Goal: Task Accomplishment & Management: Use online tool/utility

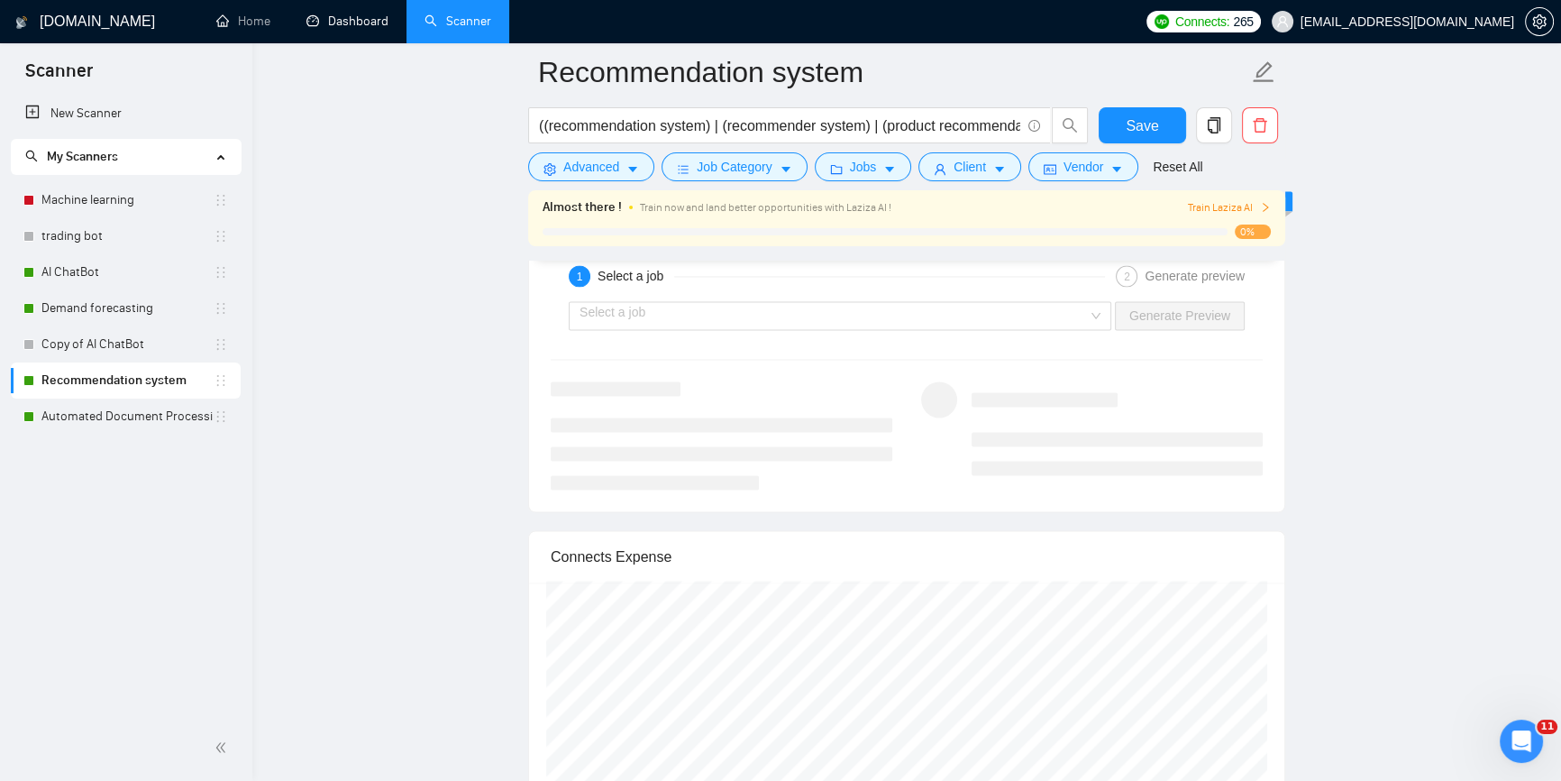
click at [359, 18] on link "Dashboard" at bounding box center [347, 21] width 82 height 15
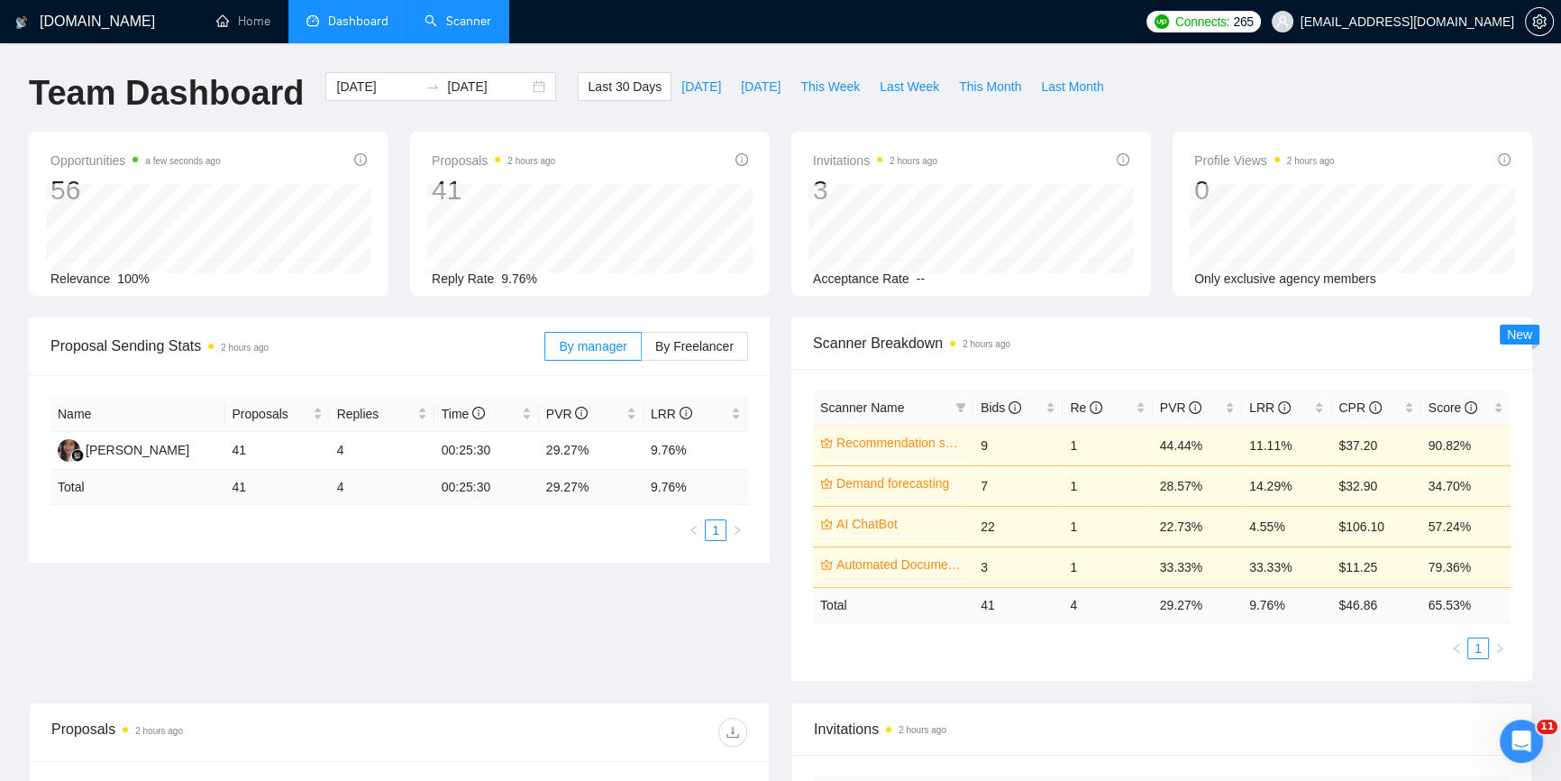
click at [452, 26] on link "Scanner" at bounding box center [458, 21] width 67 height 15
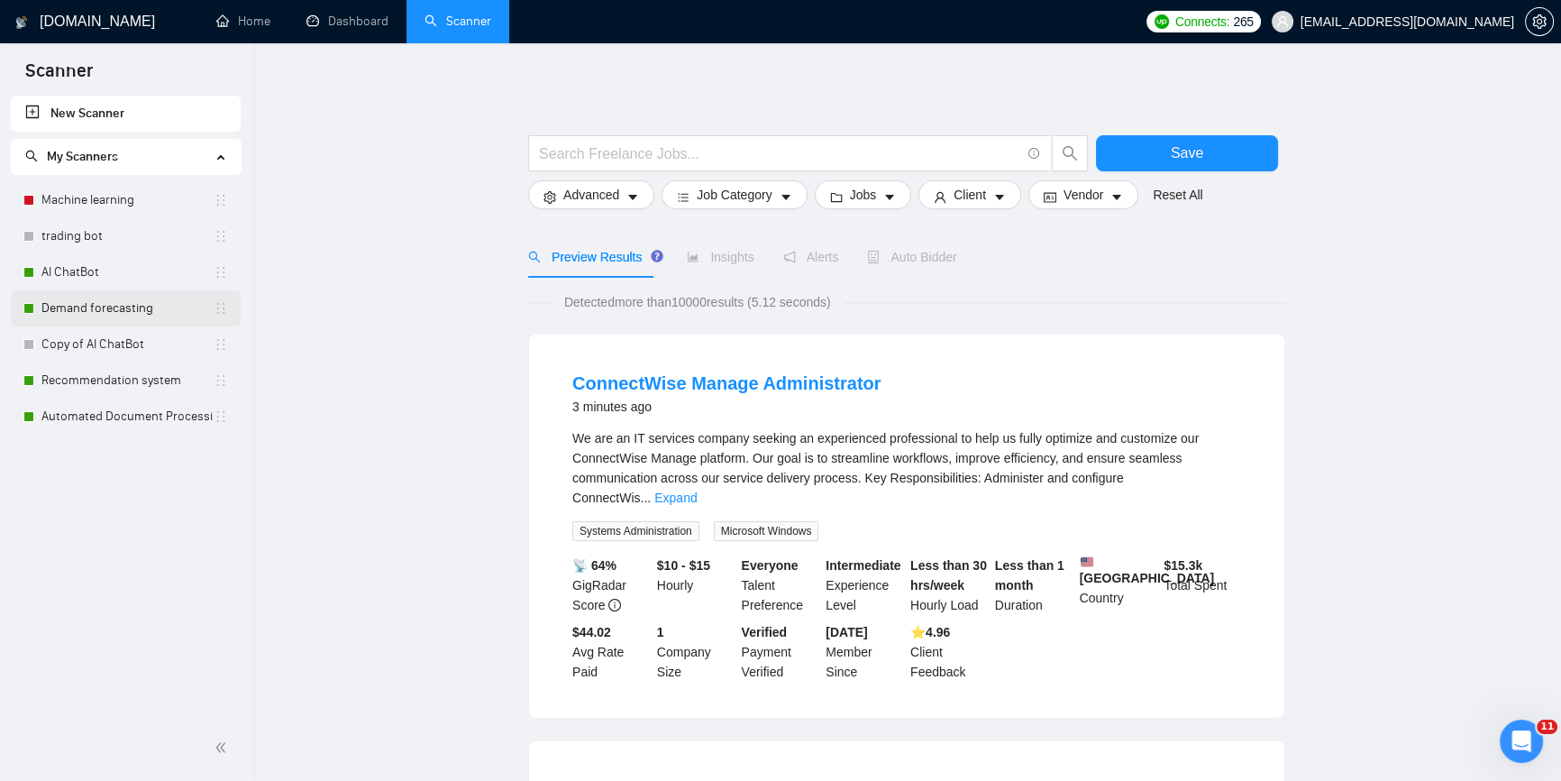
click at [107, 305] on link "Demand forecasting" at bounding box center [127, 308] width 172 height 36
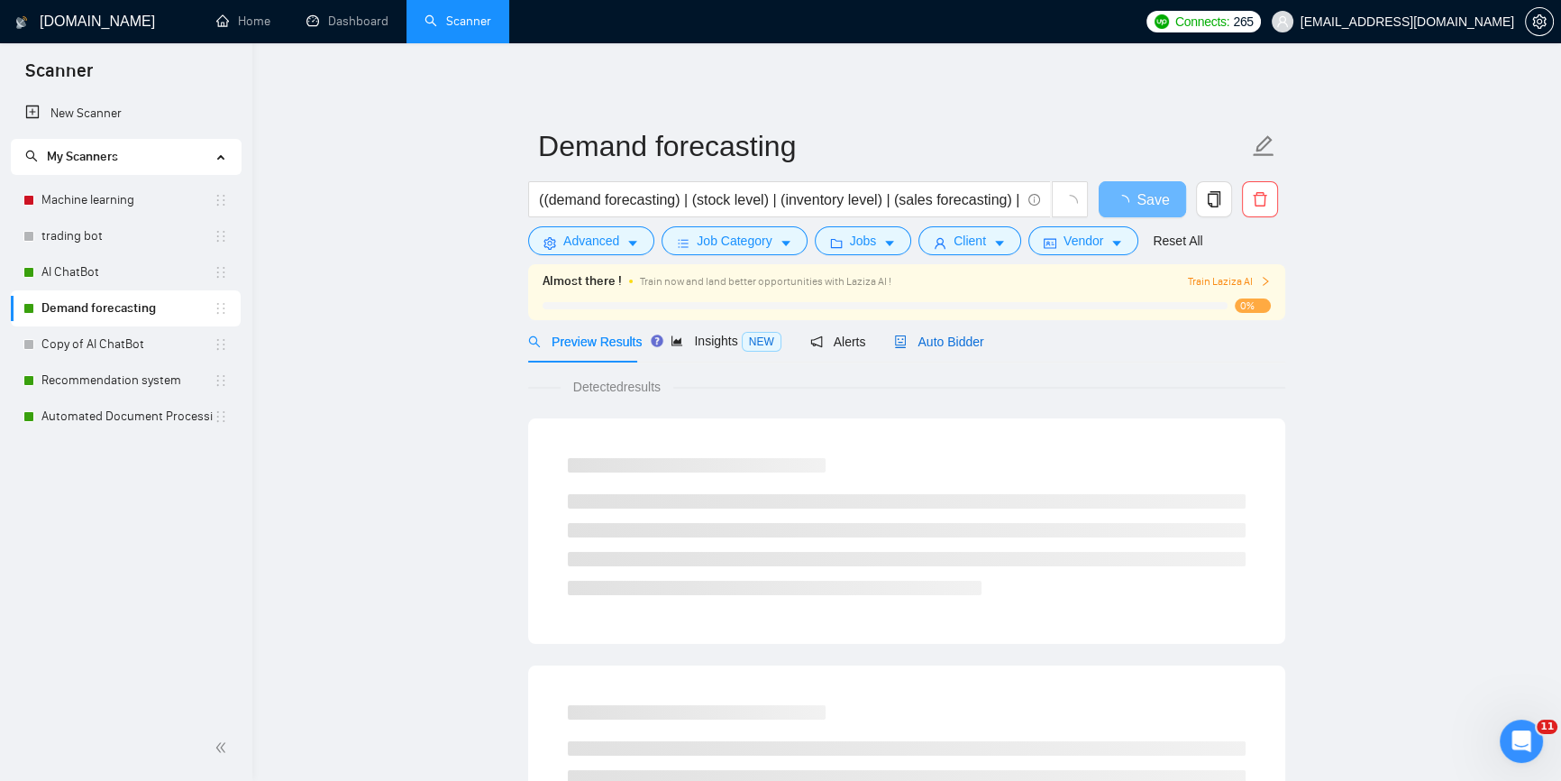
click at [952, 339] on span "Auto Bidder" at bounding box center [938, 341] width 89 height 14
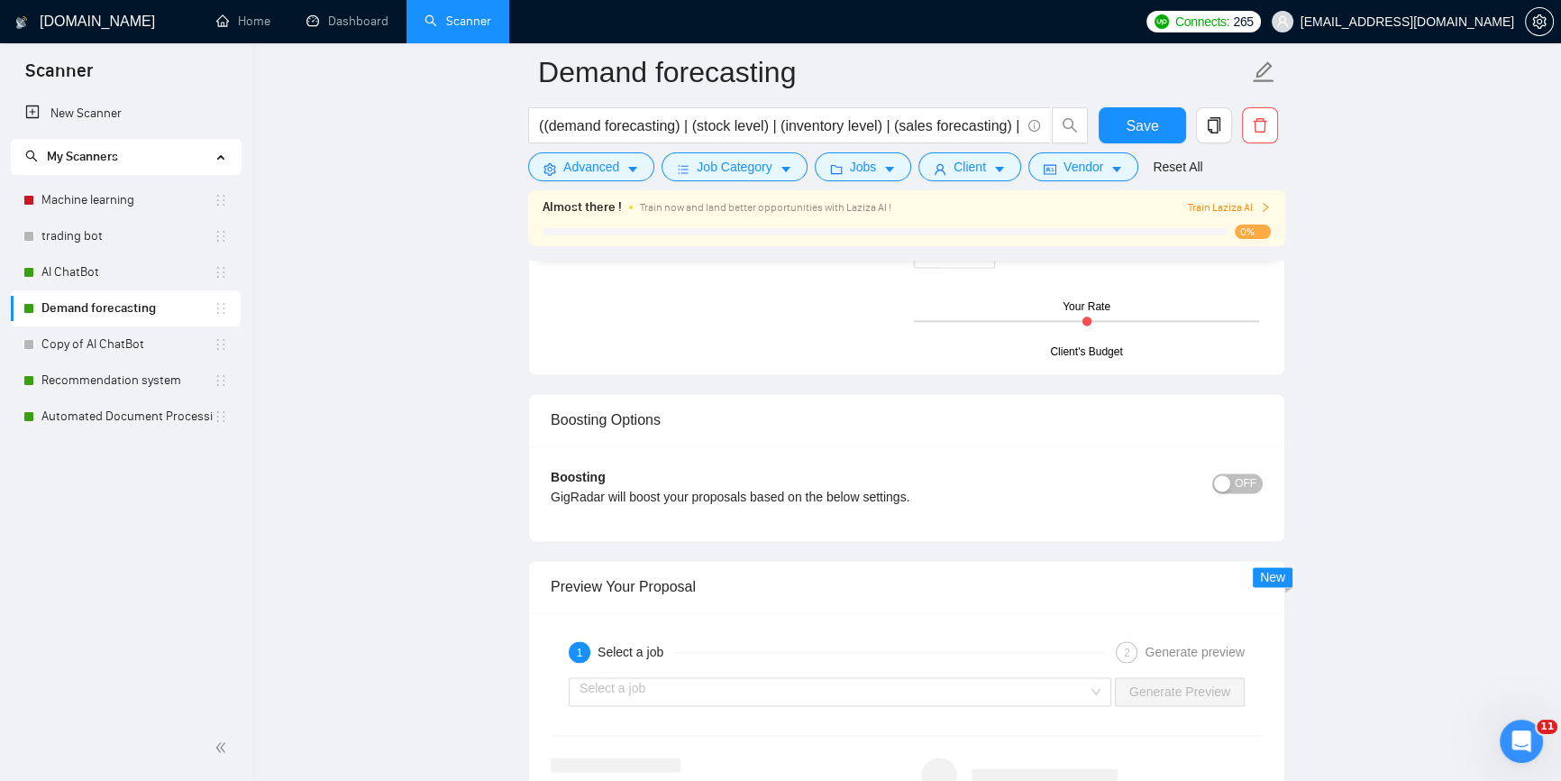
scroll to position [3278, 0]
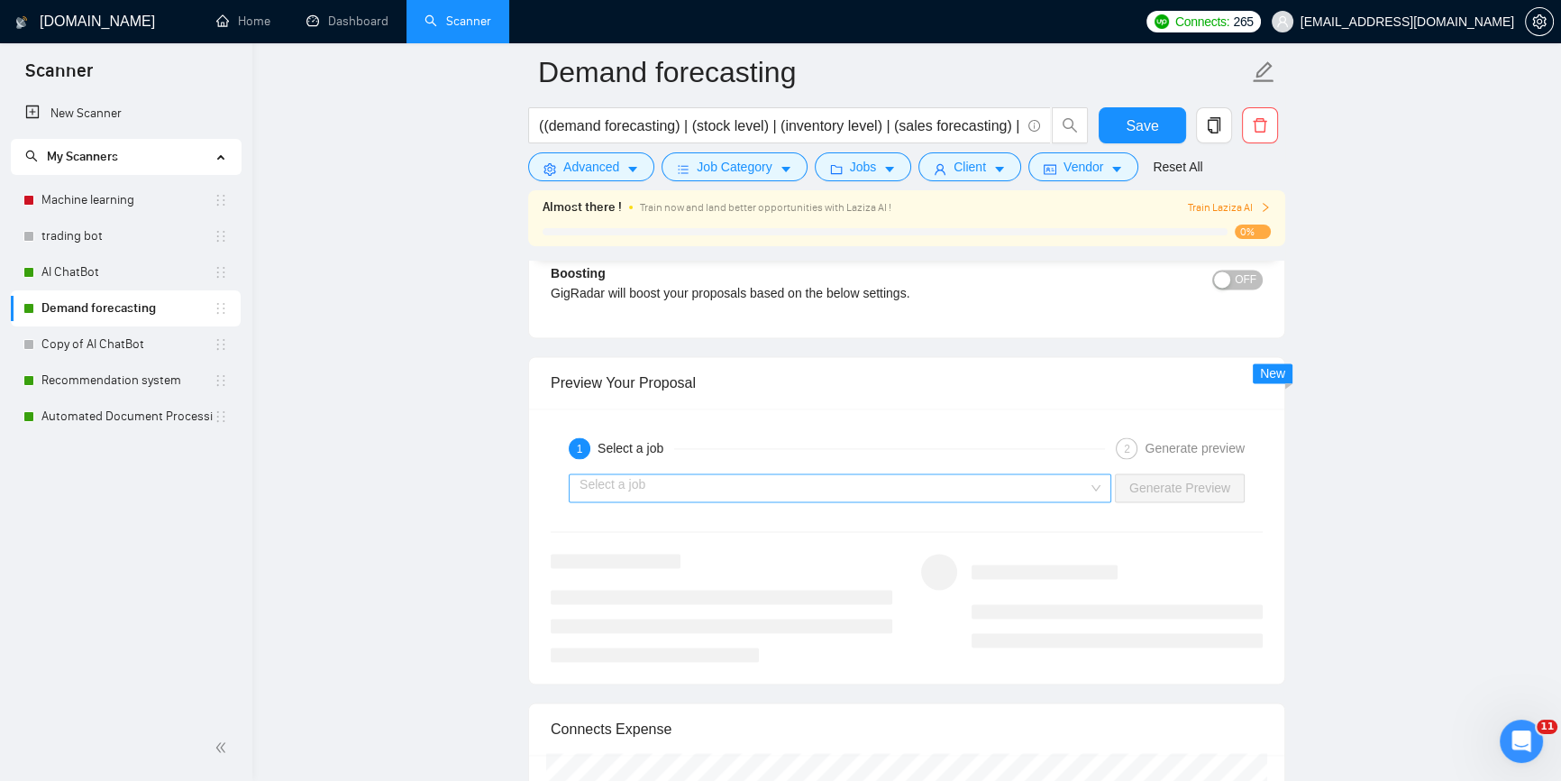
click at [1045, 493] on input "search" at bounding box center [834, 487] width 508 height 27
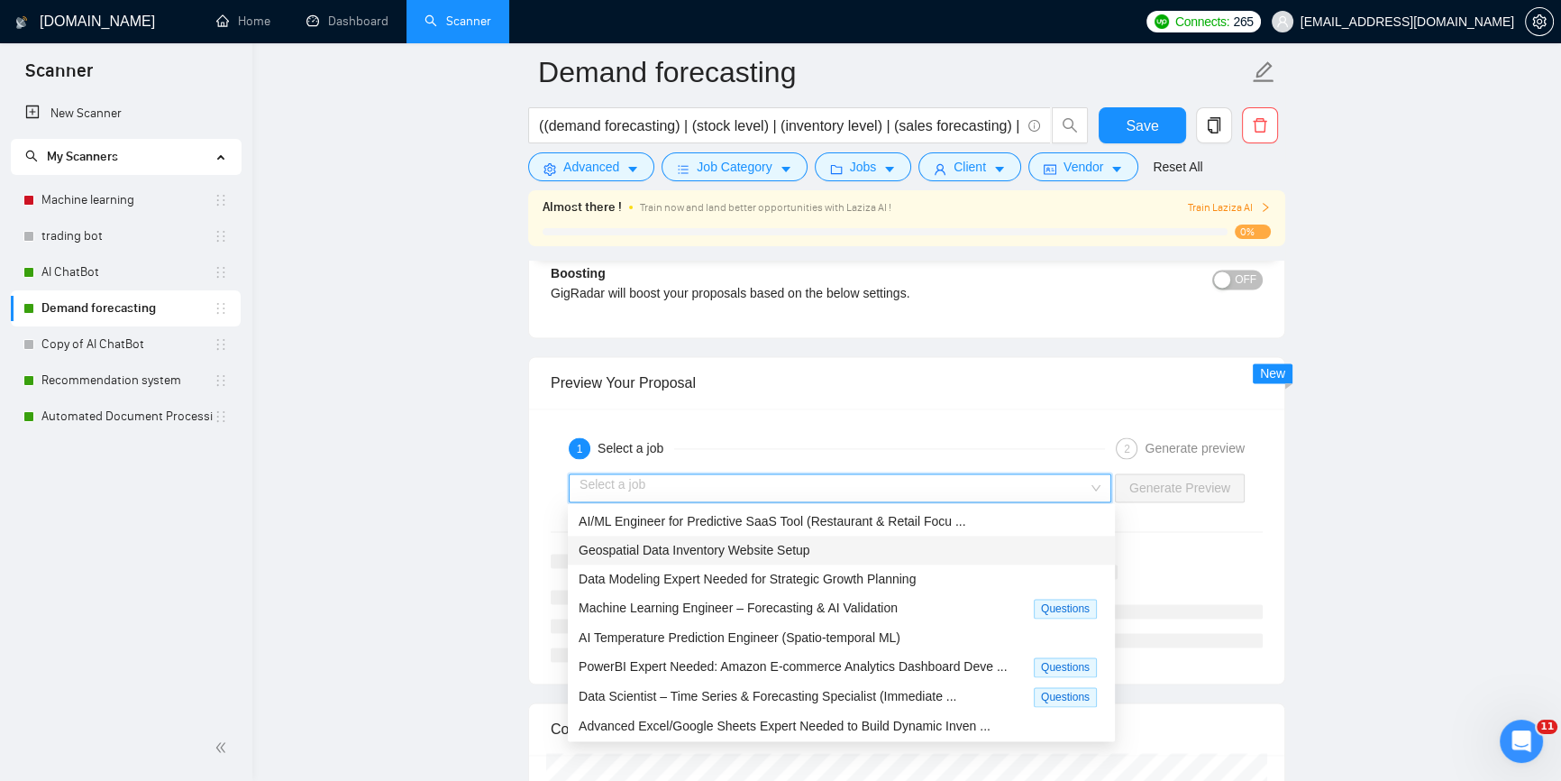
click at [779, 528] on div "AI/ML Engineer for Predictive SaaS Tool (Restaurant & Retail Focu ..." at bounding box center [842, 521] width 526 height 20
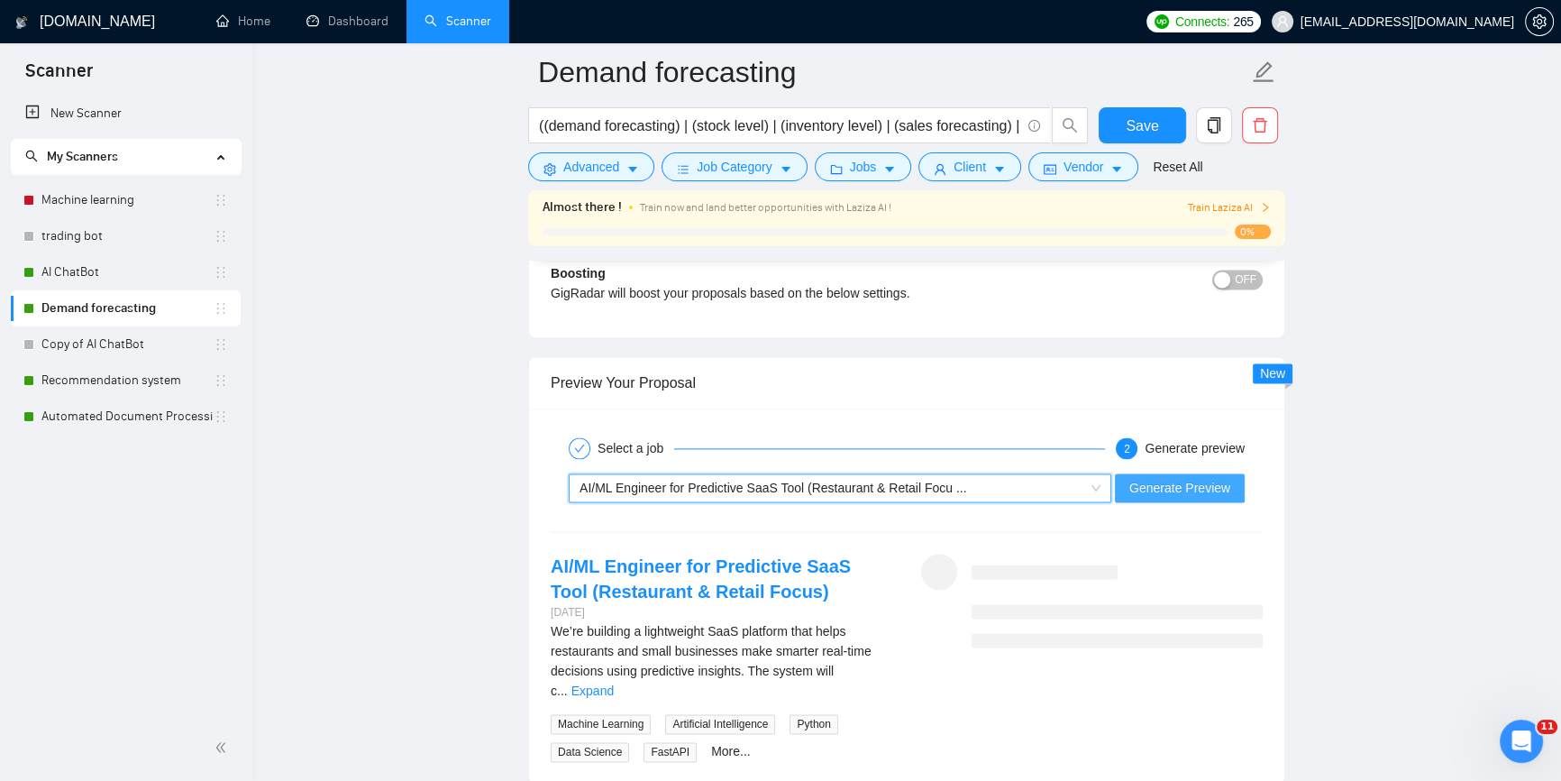
click at [1202, 480] on span "Generate Preview" at bounding box center [1179, 488] width 101 height 20
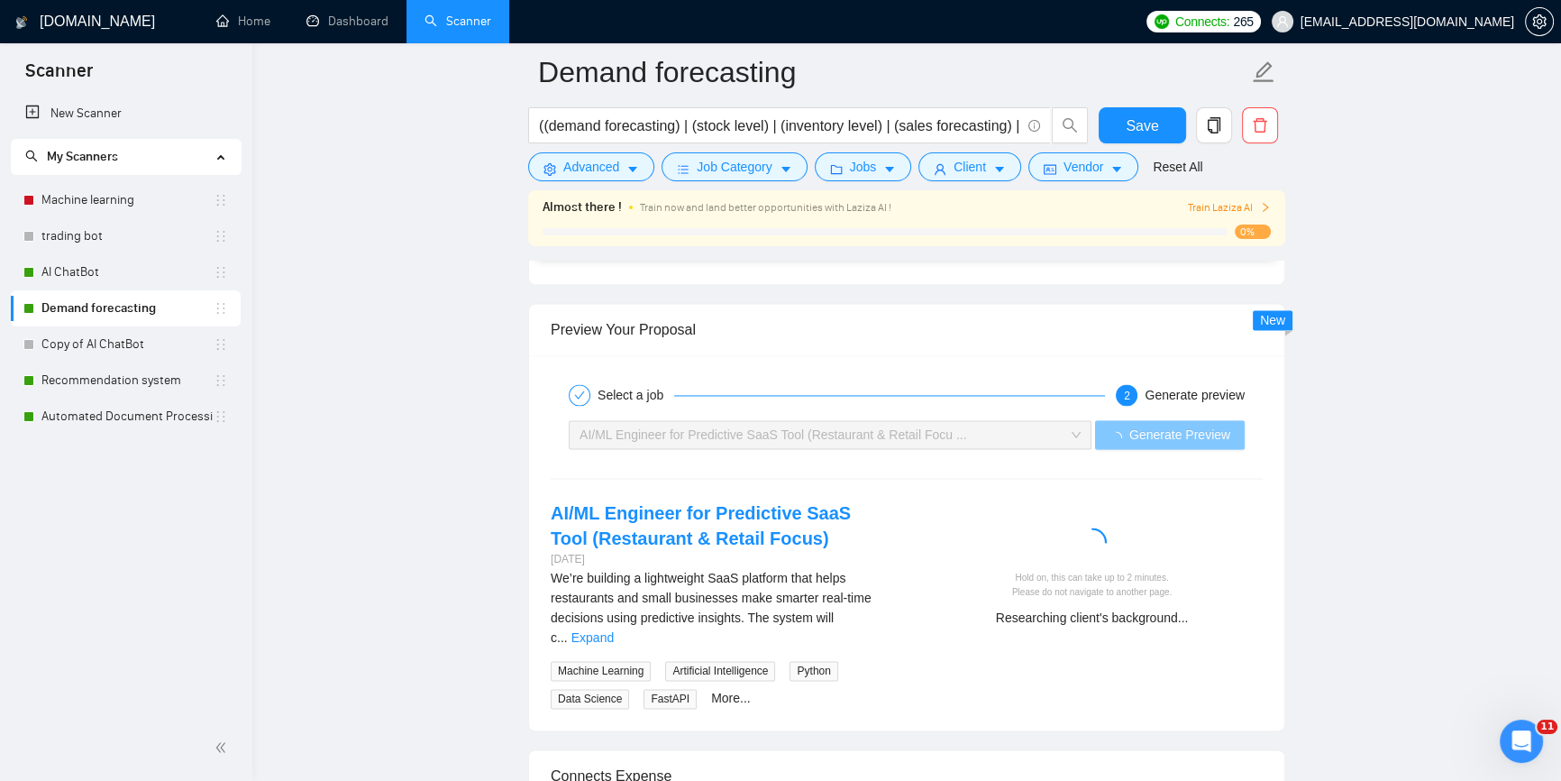
scroll to position [3360, 0]
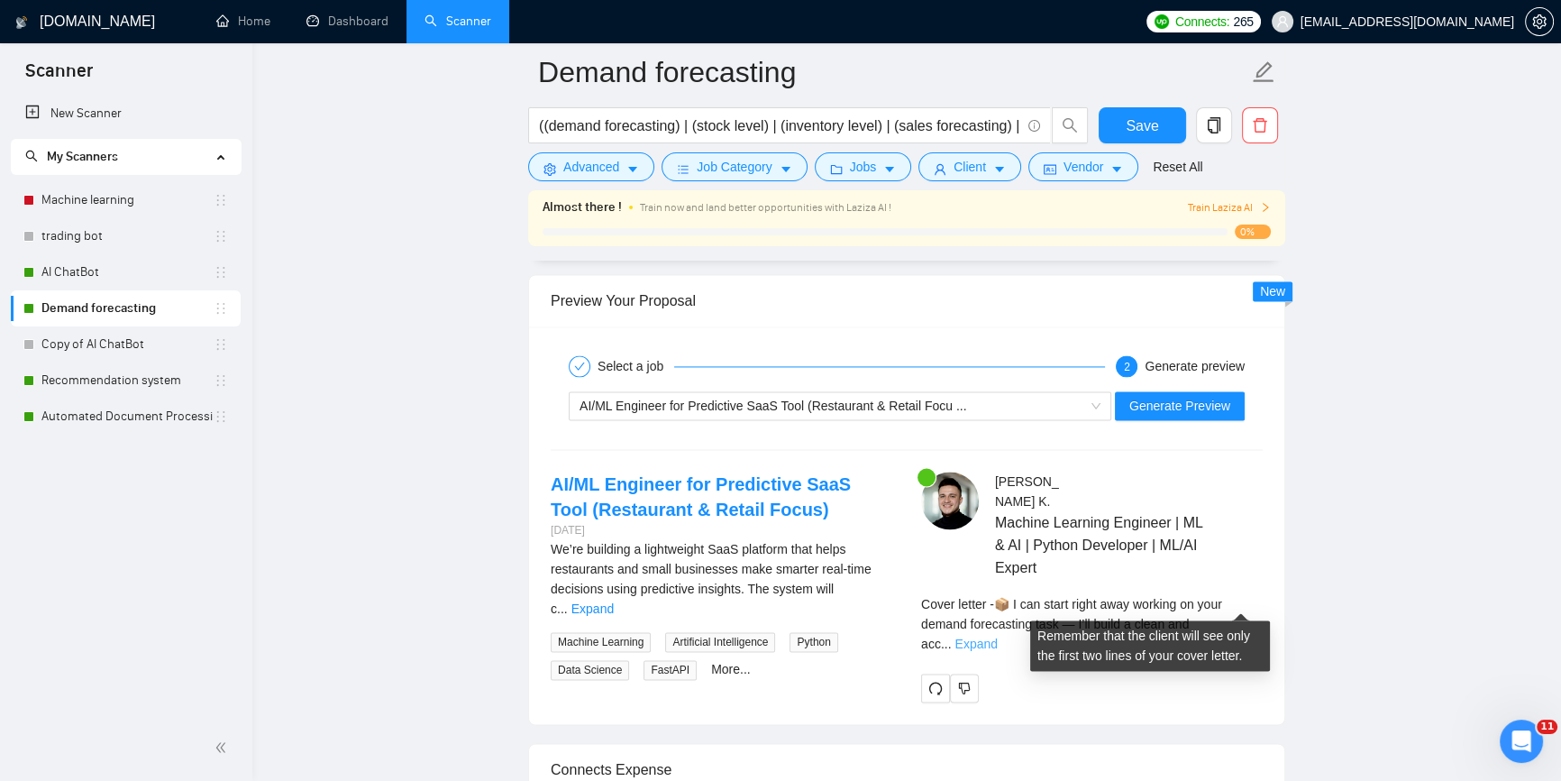
click at [997, 636] on link "Expand" at bounding box center [976, 643] width 42 height 14
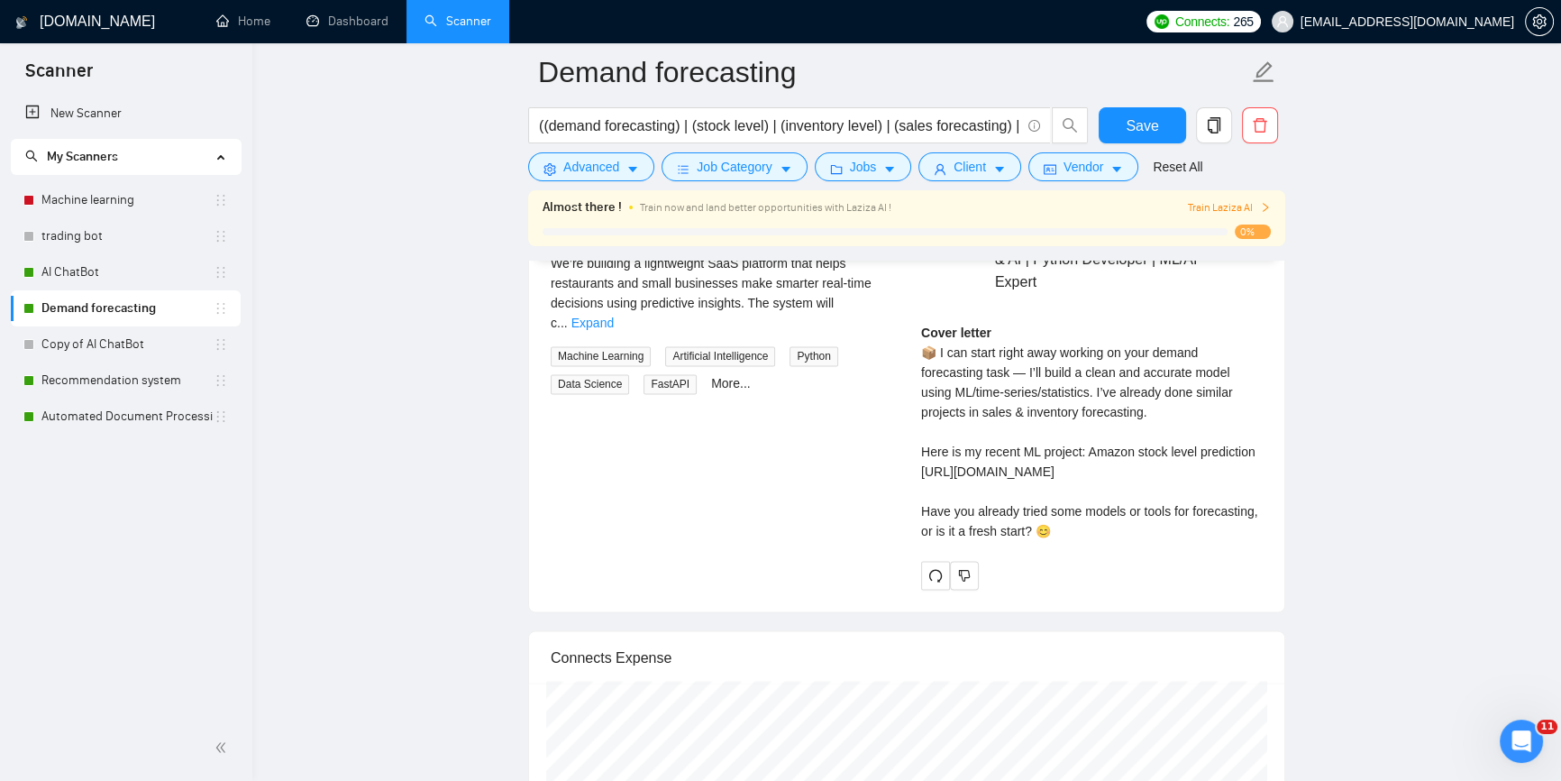
scroll to position [3606, 0]
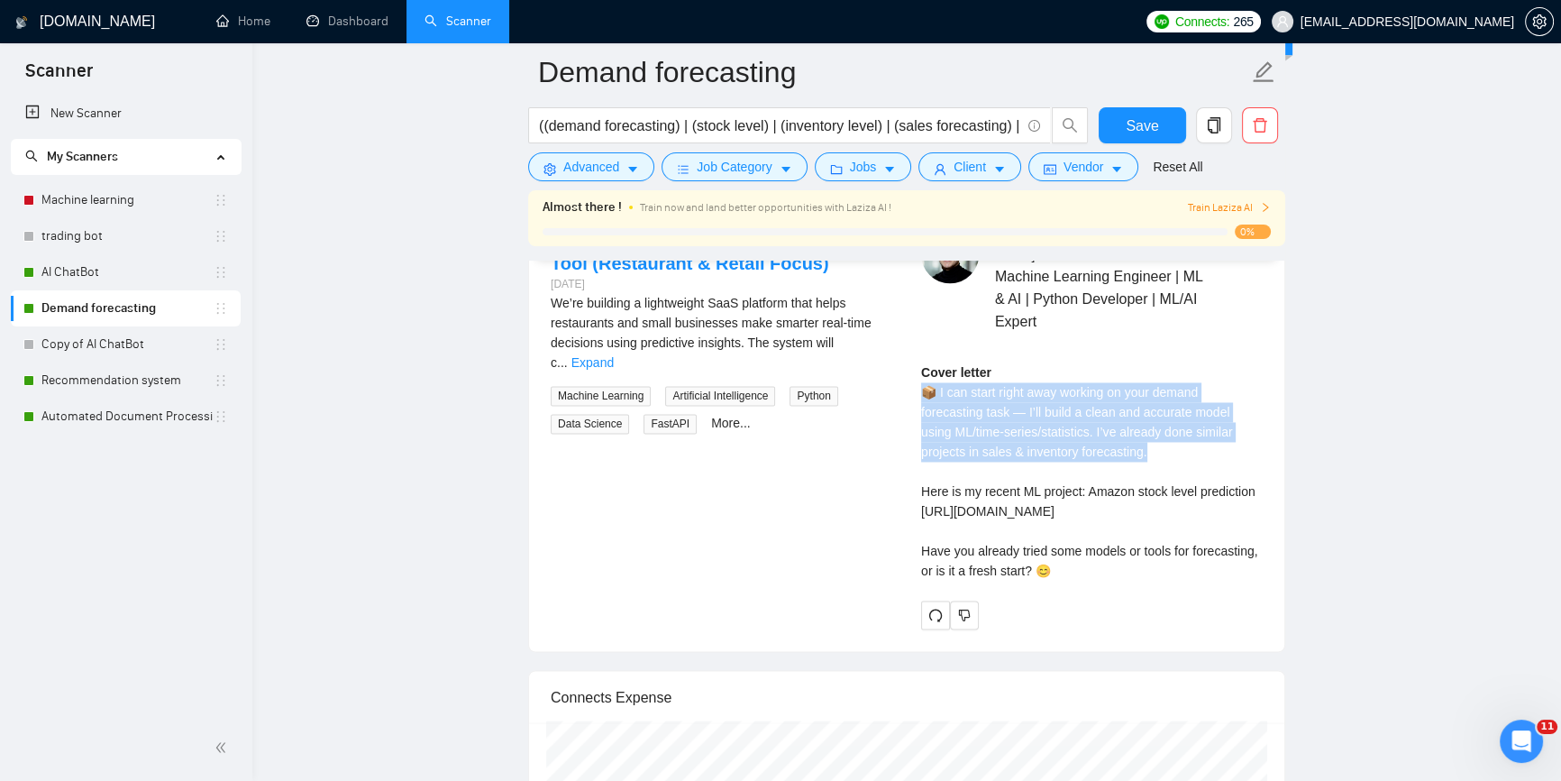
drag, startPoint x: 923, startPoint y: 369, endPoint x: 1131, endPoint y: 423, distance: 215.1
click at [1131, 423] on div "[PERSON_NAME] Machine Learning Engineer | ML & AI | Python Developer | ML/AI Ex…" at bounding box center [1092, 426] width 370 height 403
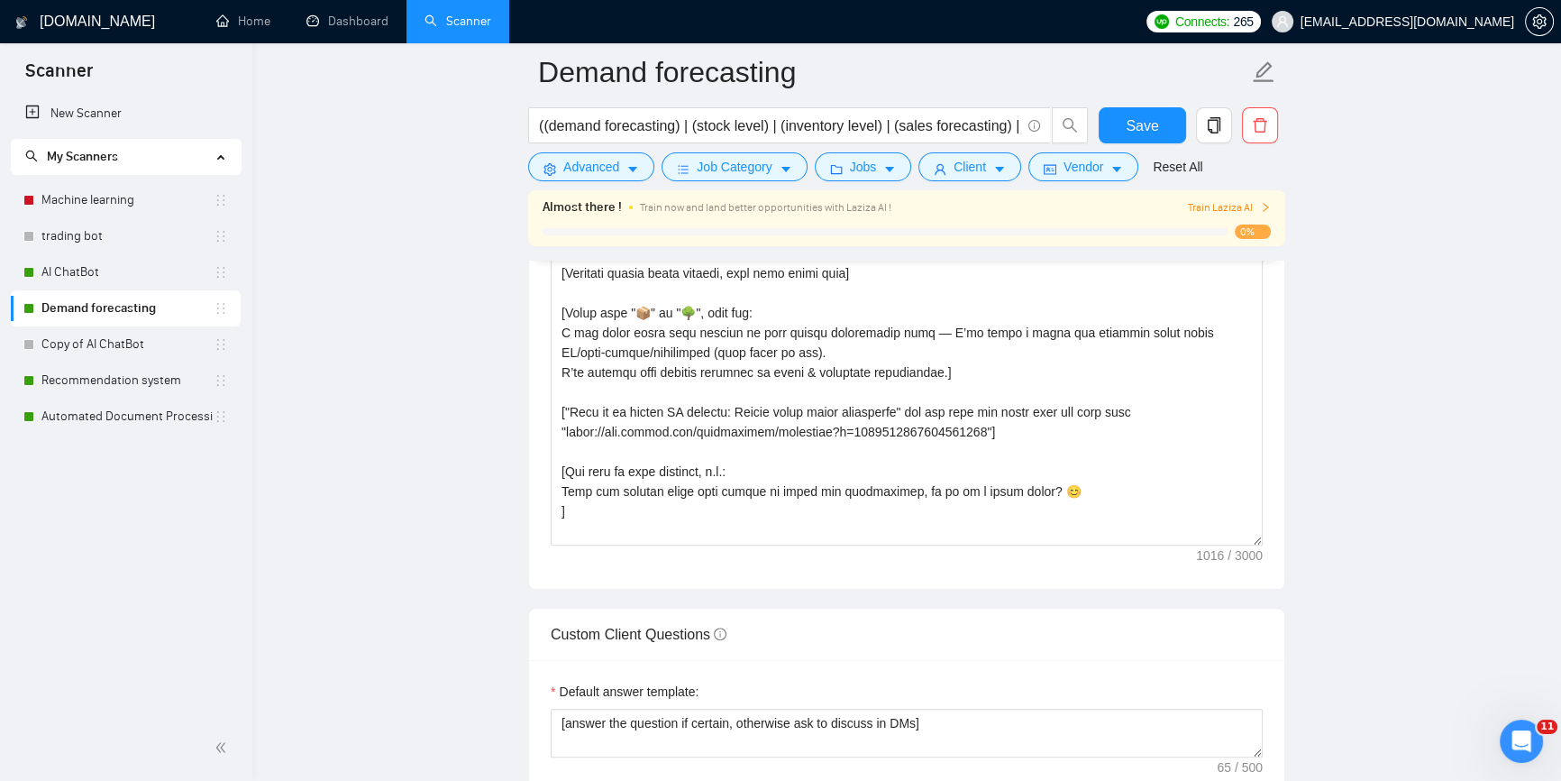
scroll to position [1966, 0]
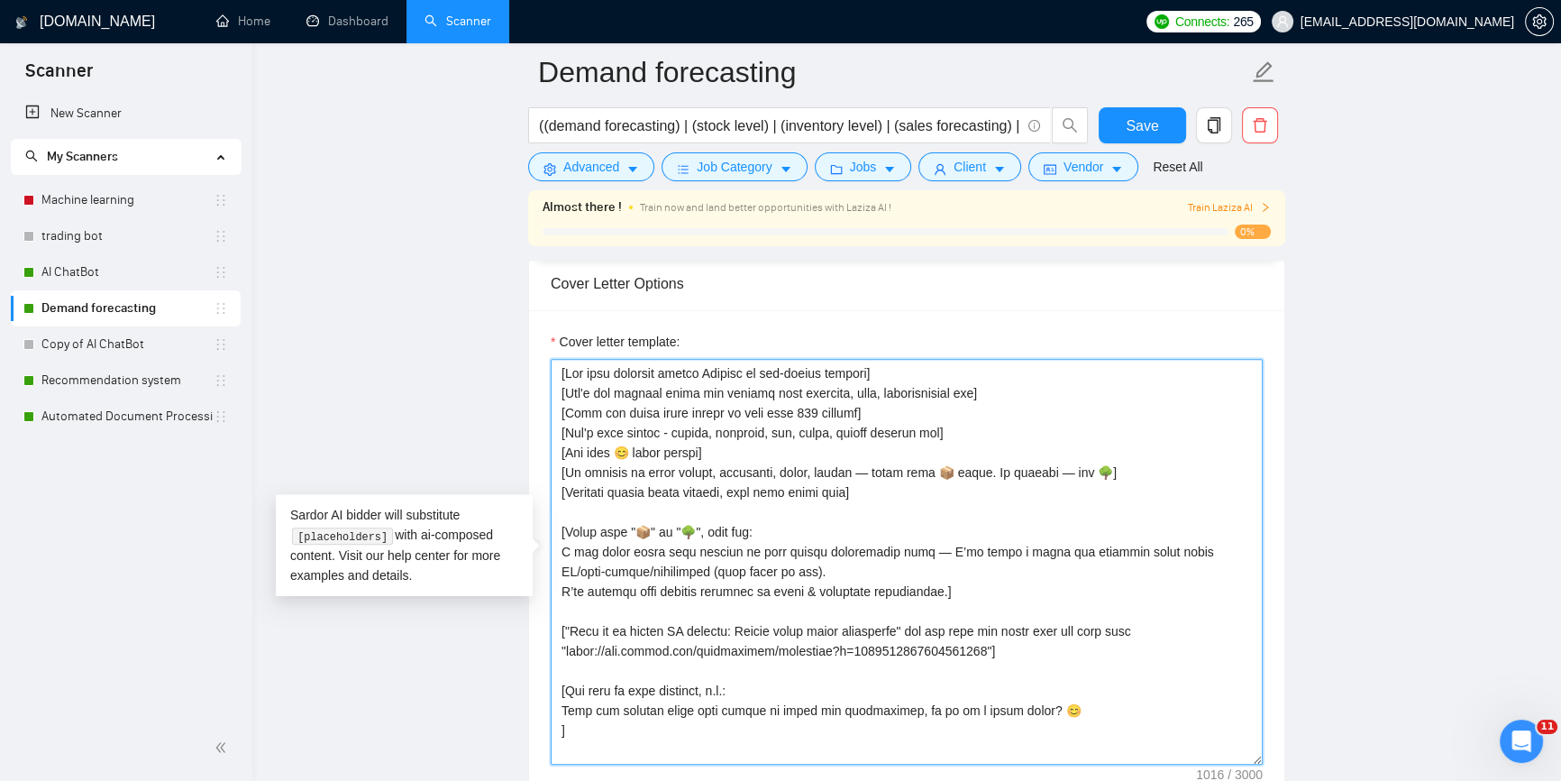
drag, startPoint x: 560, startPoint y: 531, endPoint x: 873, endPoint y: 572, distance: 316.4
click at [873, 572] on textarea "Cover letter template:" at bounding box center [907, 562] width 712 height 406
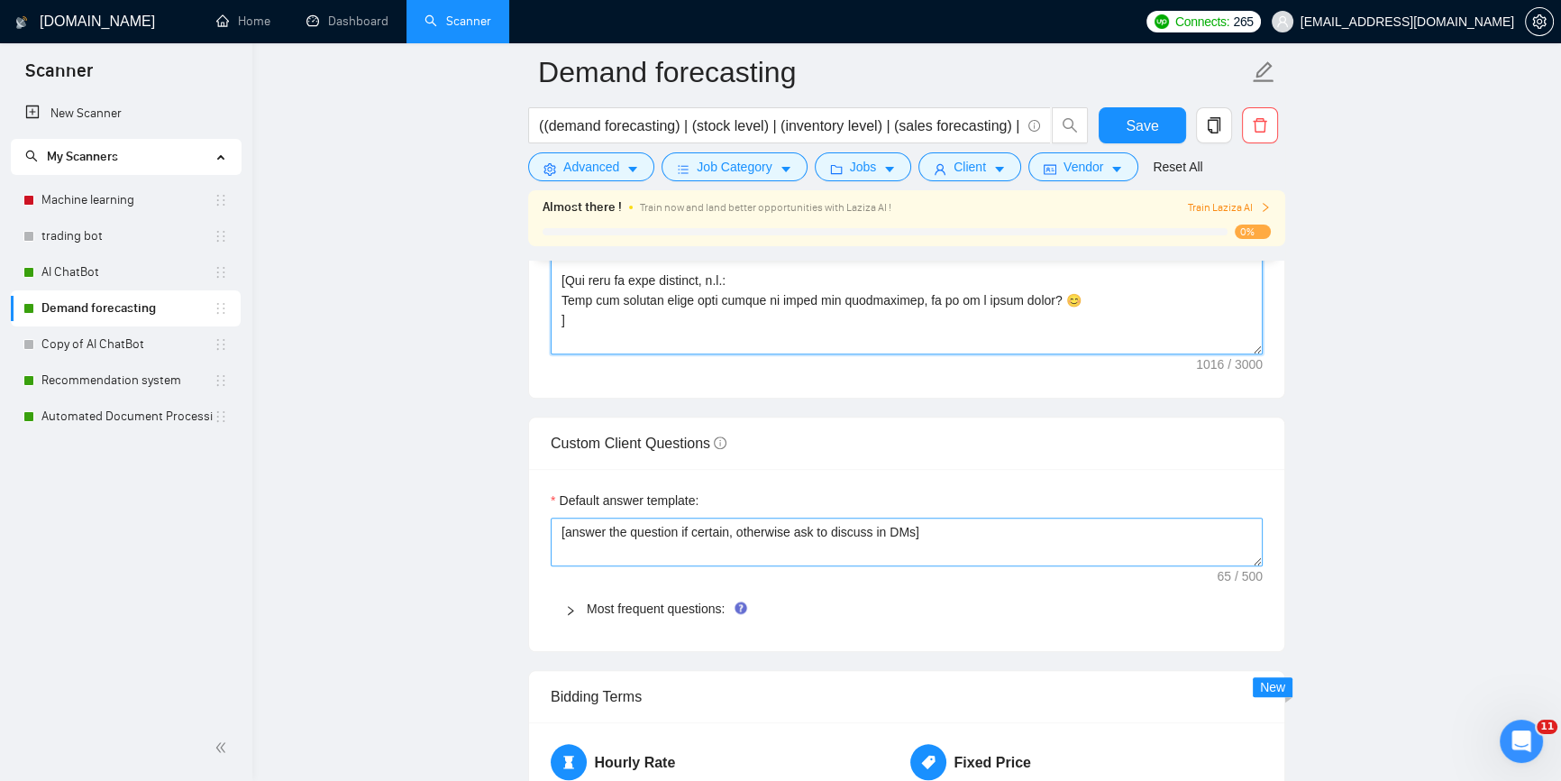
scroll to position [2212, 0]
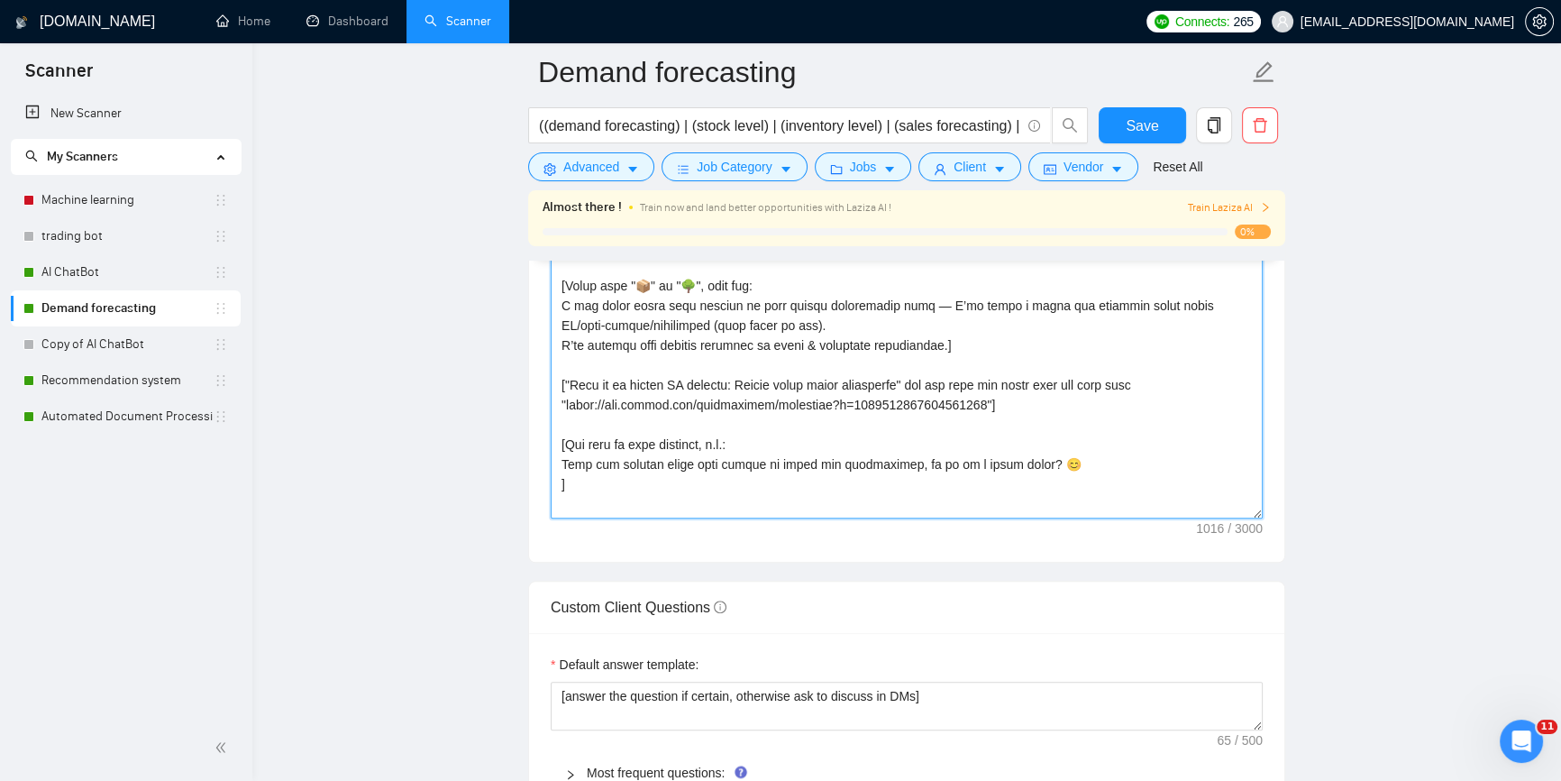
click at [600, 314] on textarea "Cover letter template:" at bounding box center [907, 316] width 712 height 406
drag, startPoint x: 559, startPoint y: 298, endPoint x: 913, endPoint y: 304, distance: 354.3
click at [913, 304] on textarea "Cover letter template:" at bounding box center [907, 316] width 712 height 406
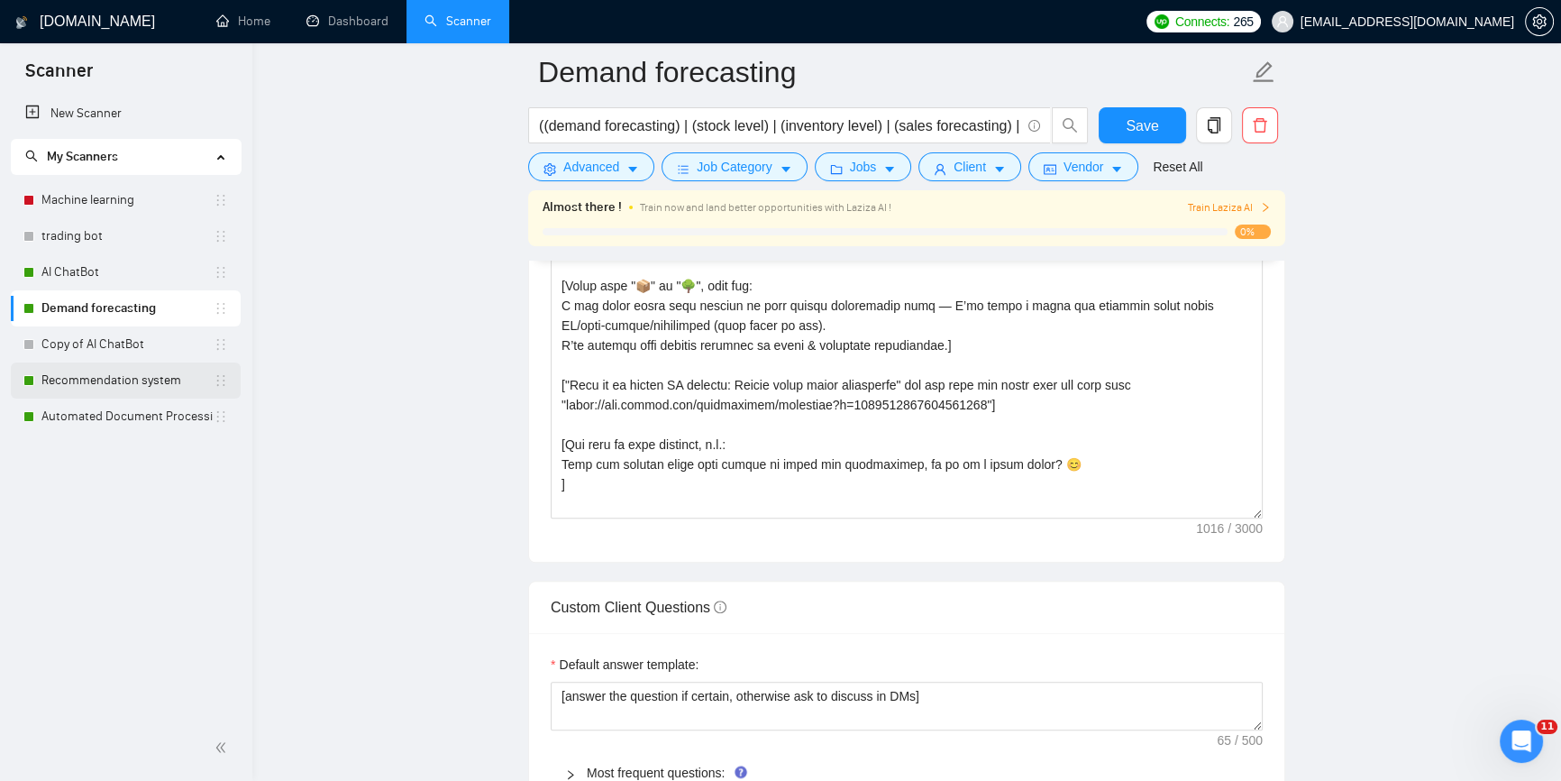
click at [76, 379] on link "Recommendation system" at bounding box center [127, 380] width 172 height 36
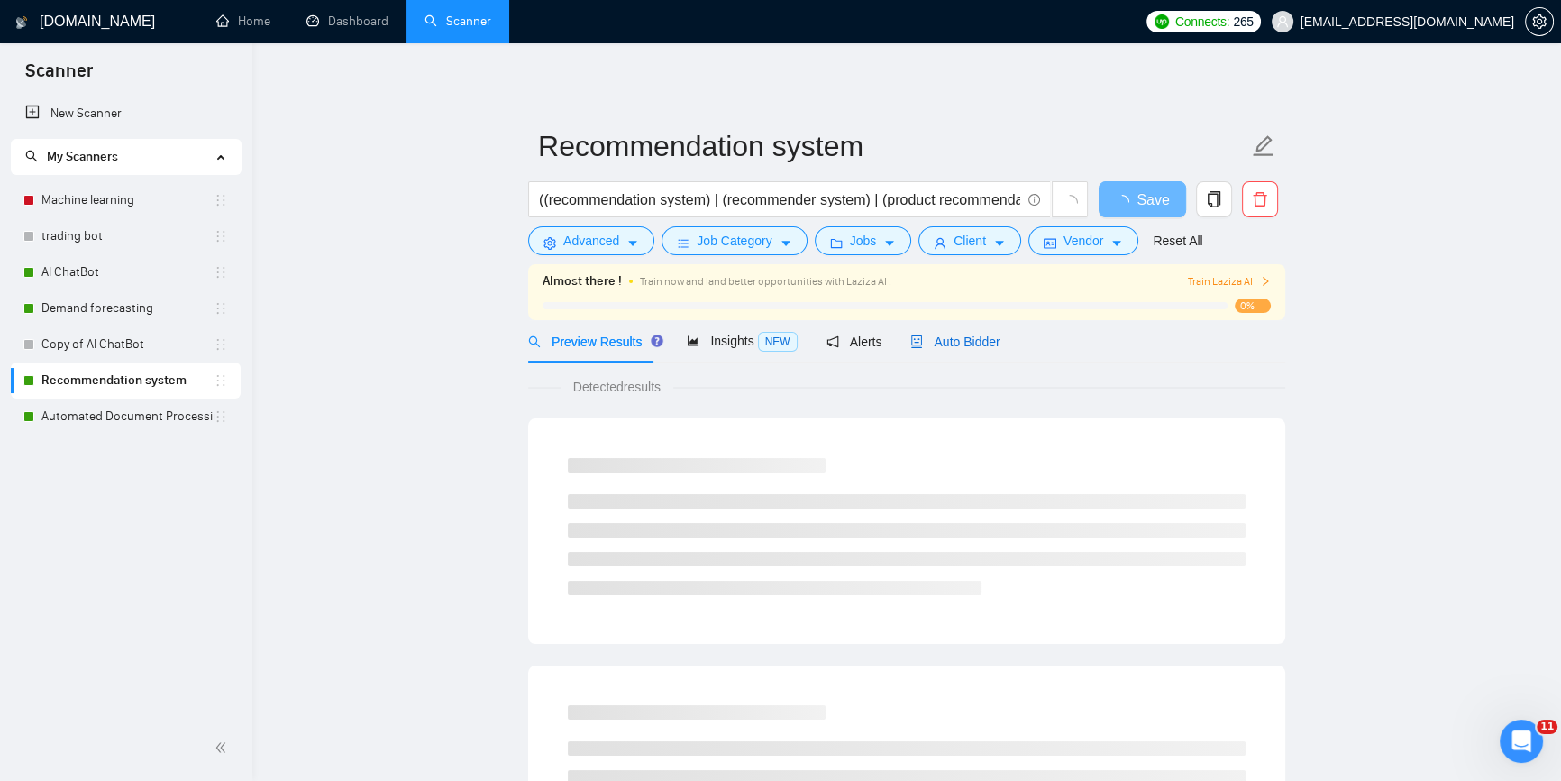
click at [949, 348] on span "Auto Bidder" at bounding box center [954, 341] width 89 height 14
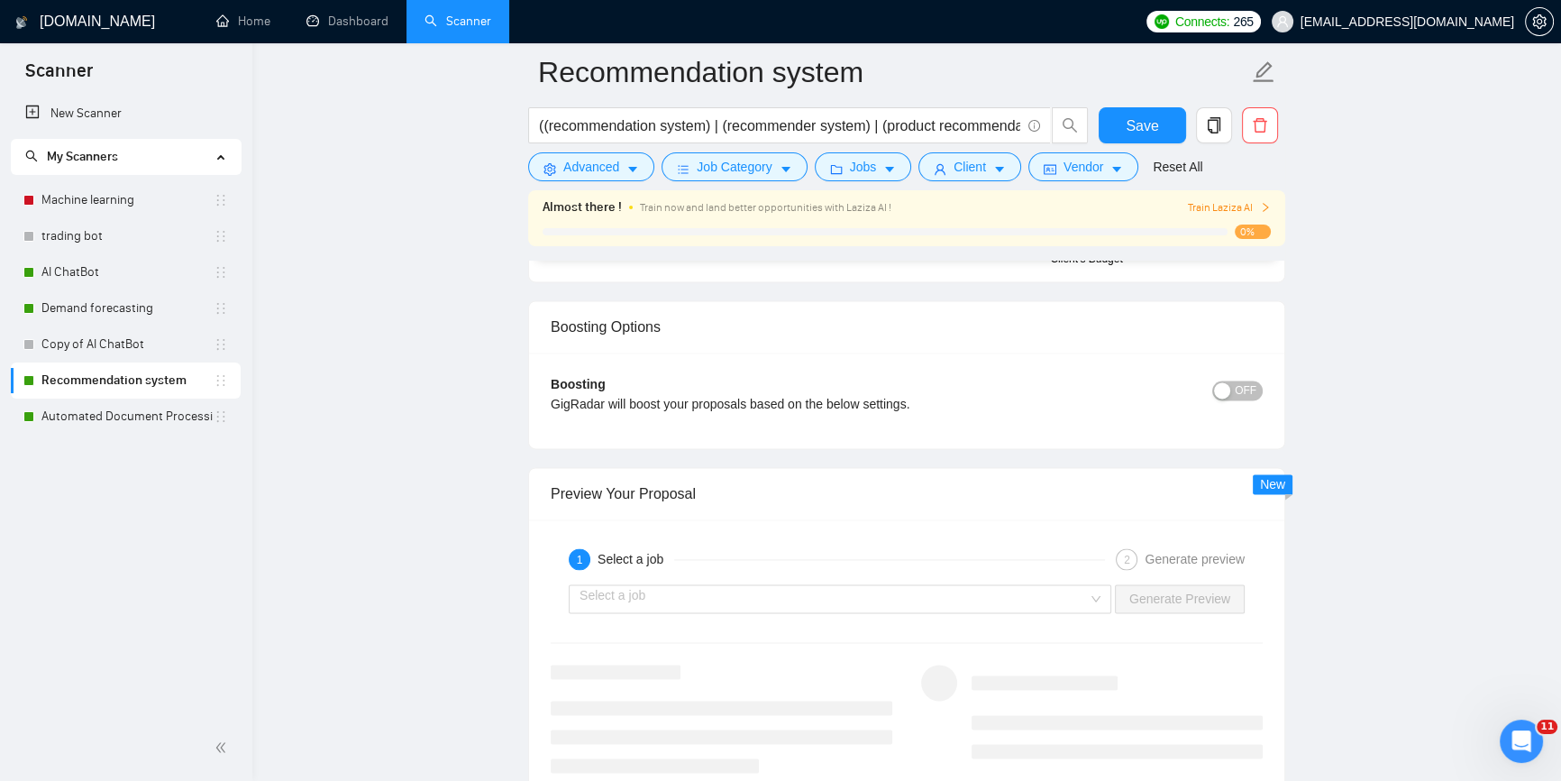
scroll to position [3442, 0]
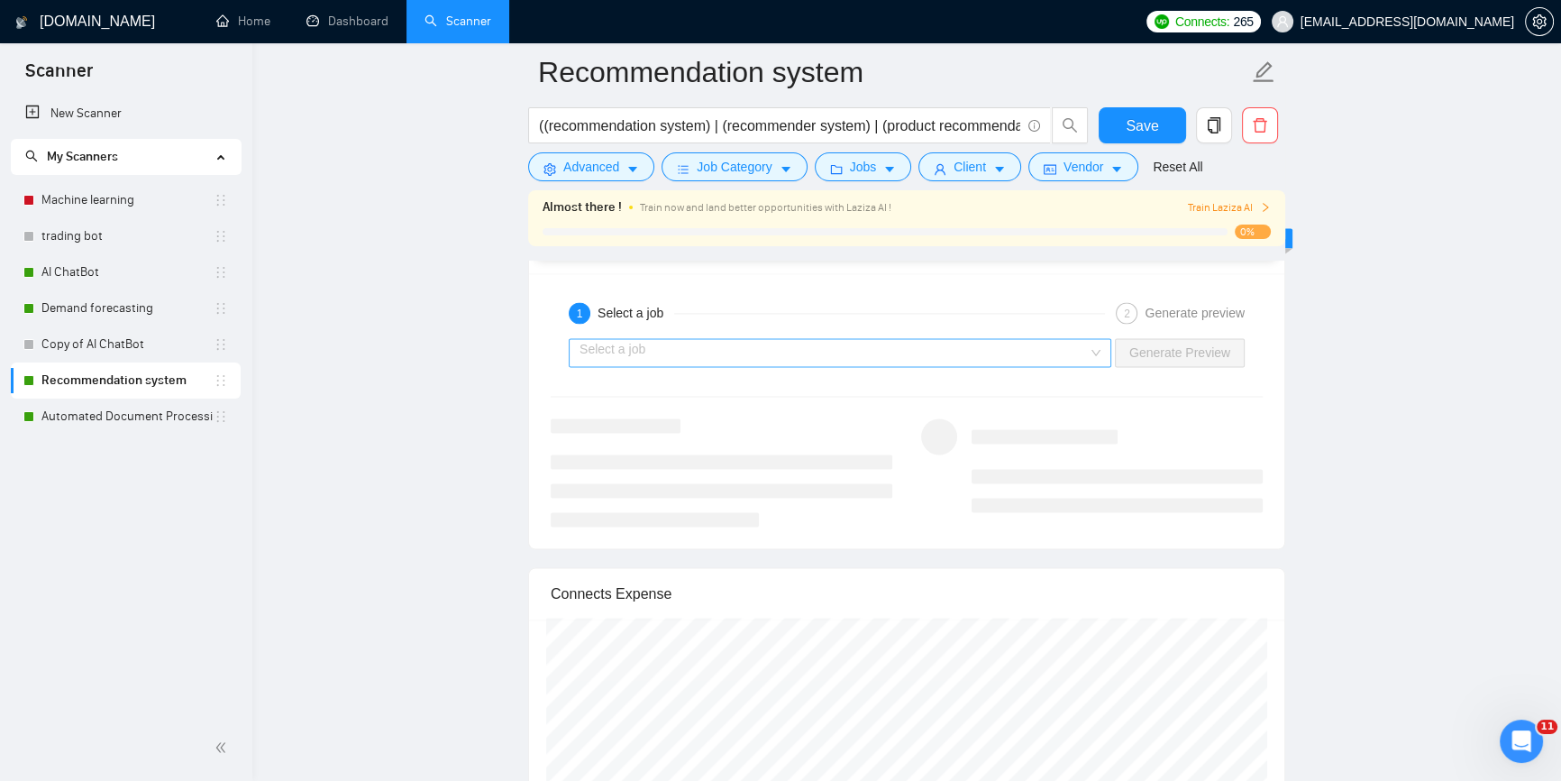
click at [937, 339] on input "search" at bounding box center [834, 352] width 508 height 27
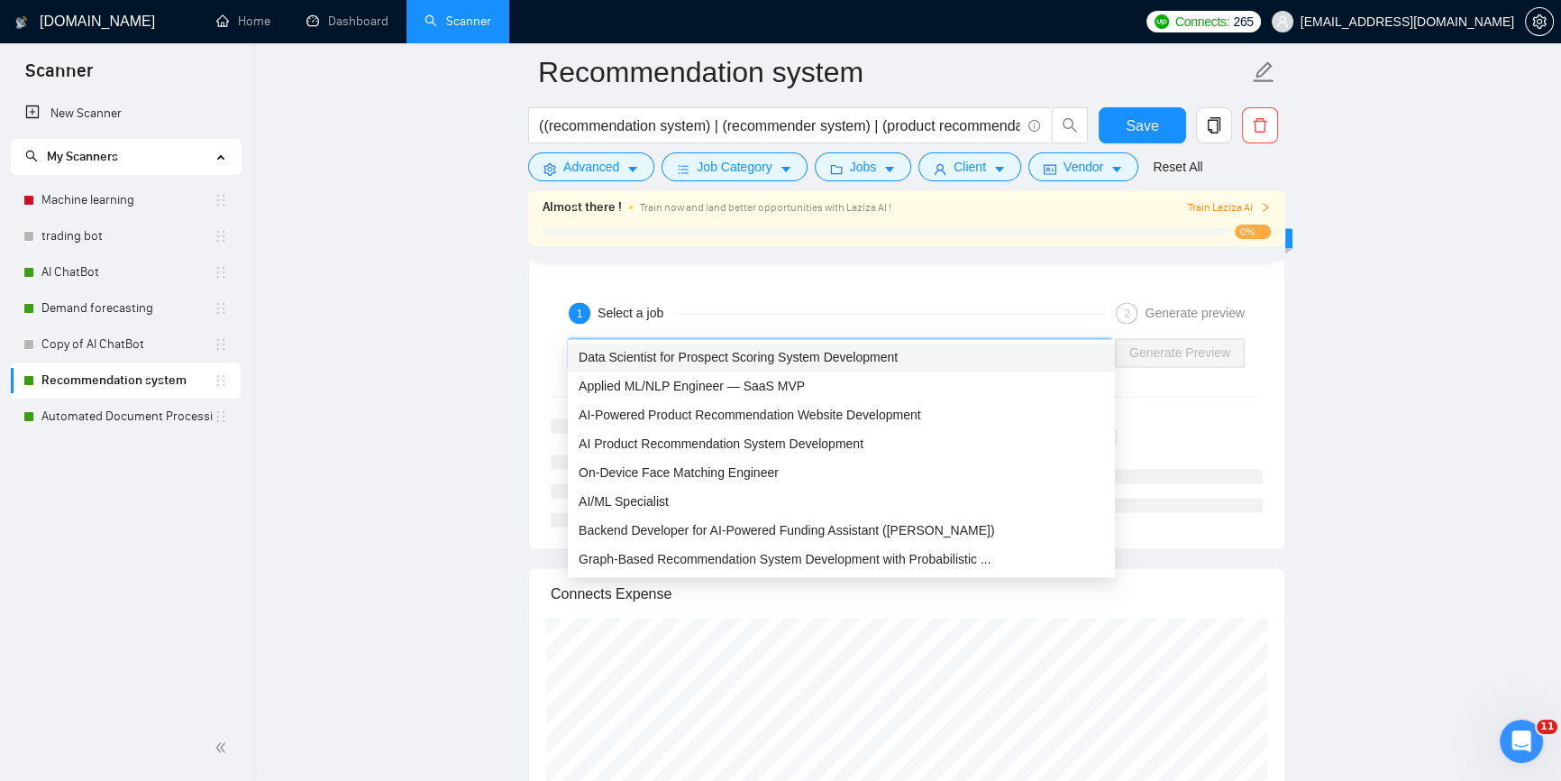
click at [712, 361] on span "Data Scientist for Prospect Scoring System Development" at bounding box center [738, 357] width 319 height 14
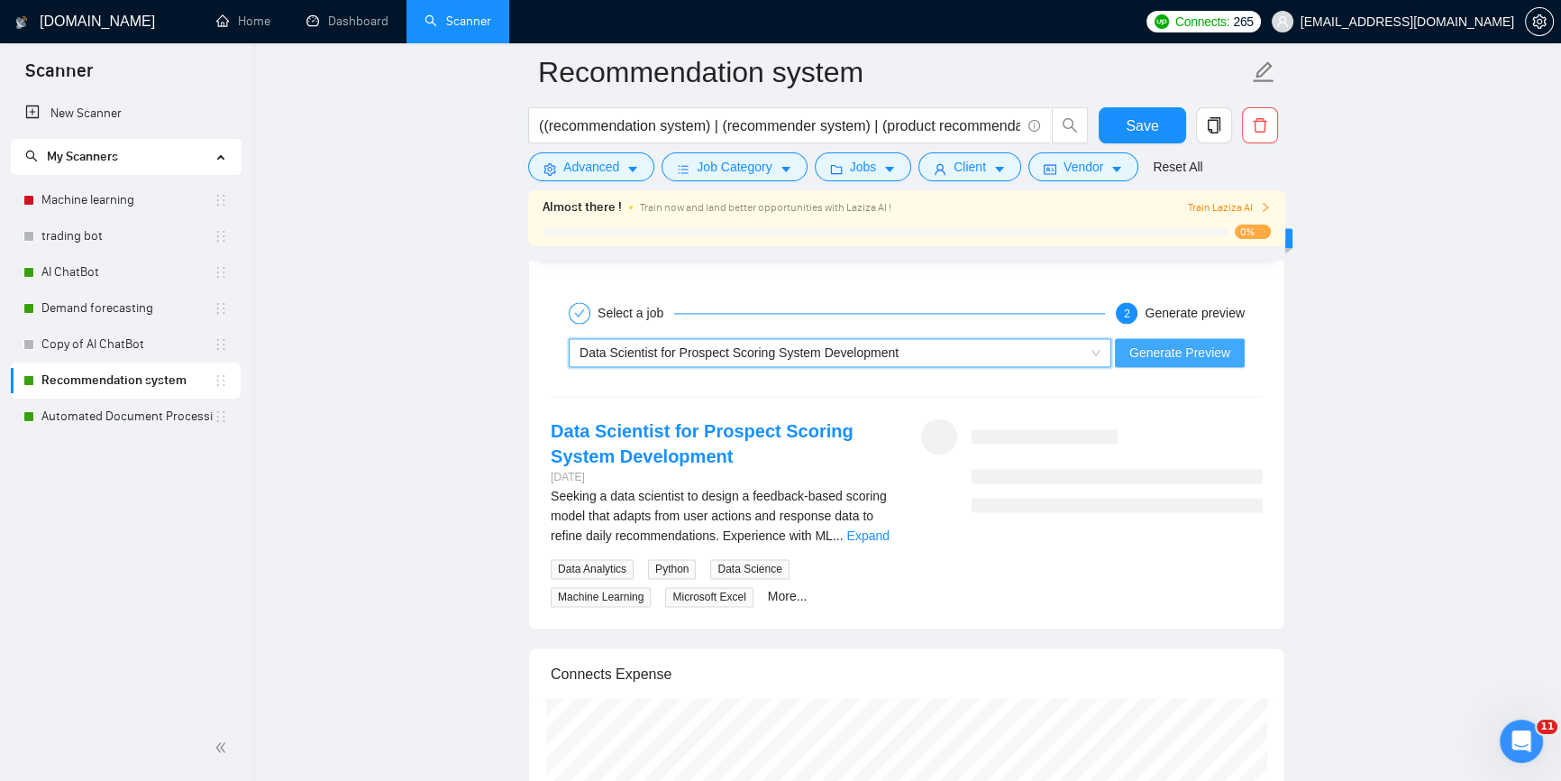
click at [1208, 343] on span "Generate Preview" at bounding box center [1179, 353] width 101 height 20
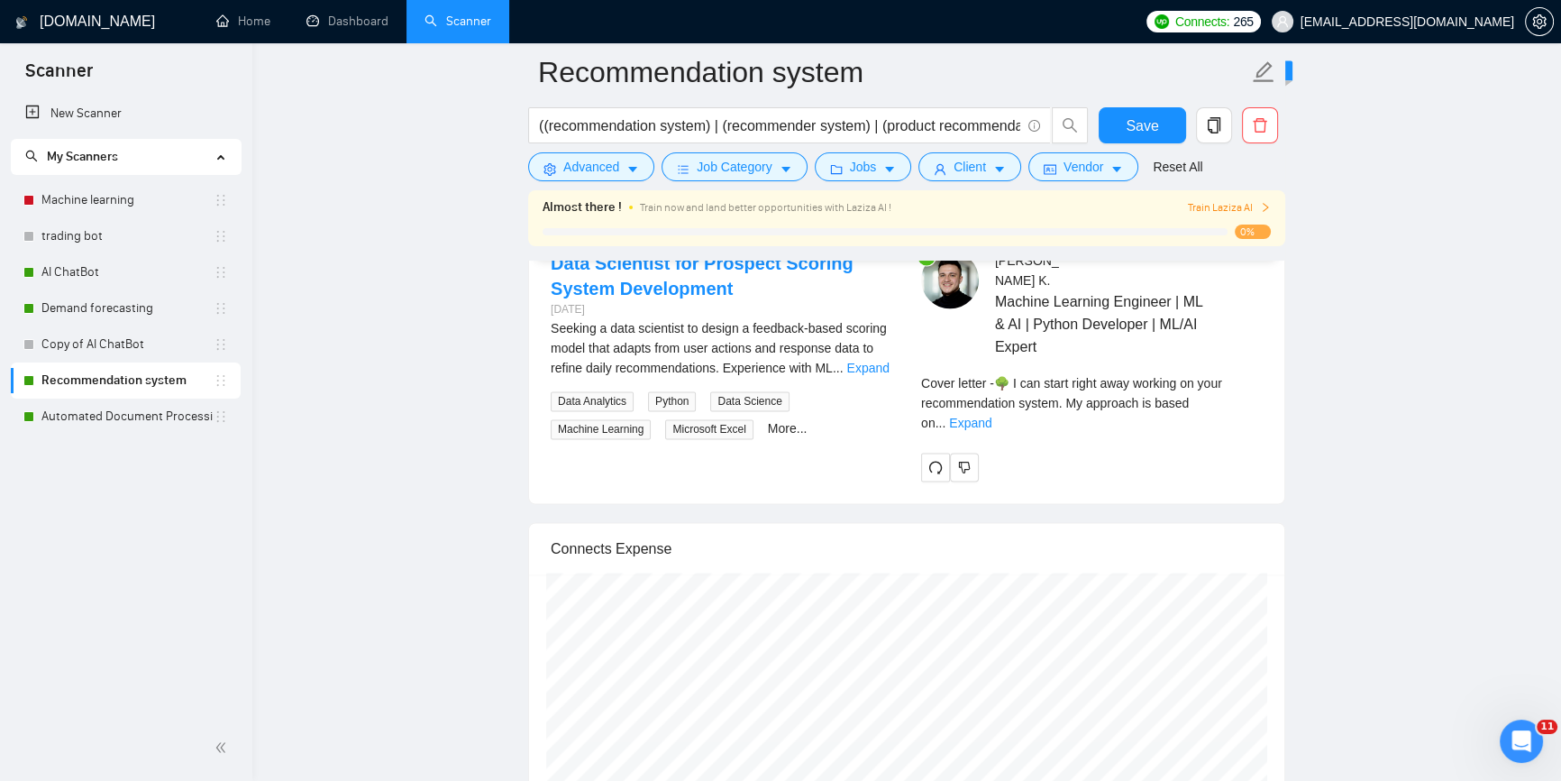
scroll to position [3606, 0]
click at [1261, 366] on div "[PERSON_NAME] Machine Learning Engineer | ML & AI | Python Developer | ML/AI Ex…" at bounding box center [1092, 369] width 370 height 230
click at [992, 419] on link "Expand" at bounding box center [970, 426] width 42 height 14
